Goal: Information Seeking & Learning: Learn about a topic

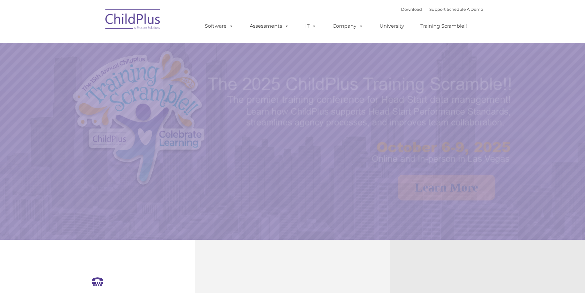
select select "MEDIUM"
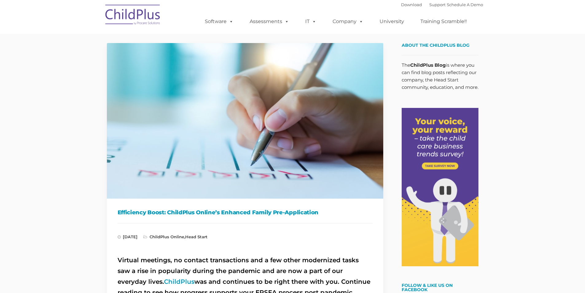
type input ""
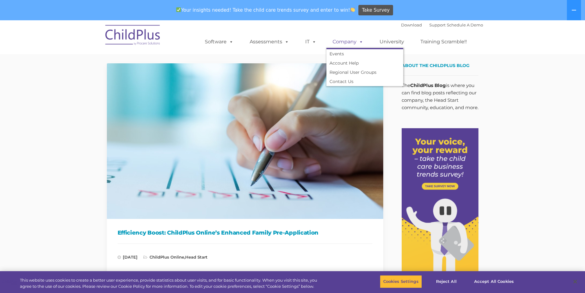
click at [353, 38] on link "Company" at bounding box center [348, 42] width 43 height 12
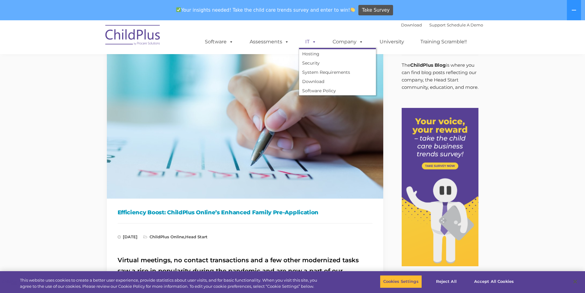
click at [307, 44] on link "IT" at bounding box center [310, 42] width 23 height 12
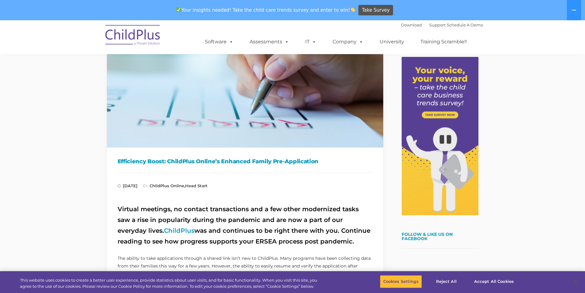
scroll to position [0, 0]
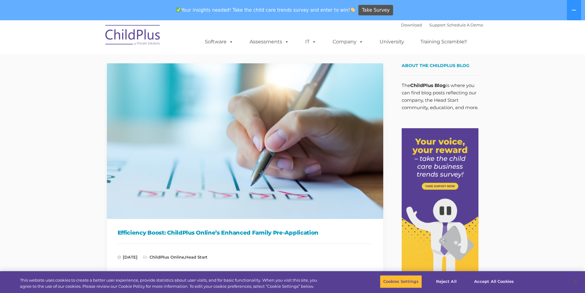
click at [144, 28] on img at bounding box center [132, 36] width 61 height 31
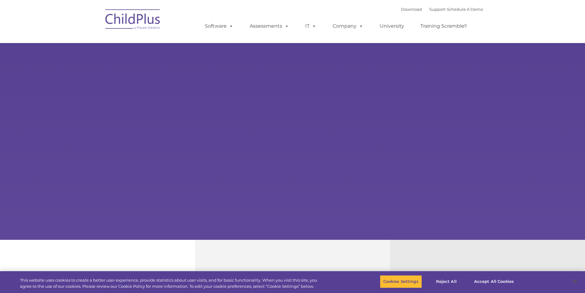
select select "MEDIUM"
